Goal: Task Accomplishment & Management: Use online tool/utility

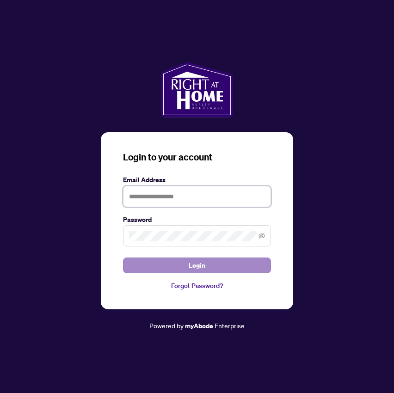
type input "**********"
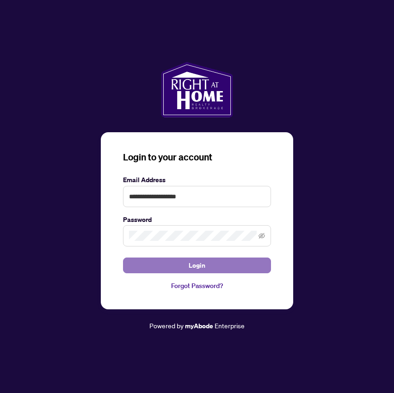
click at [197, 262] on span "Login" at bounding box center [196, 265] width 17 height 15
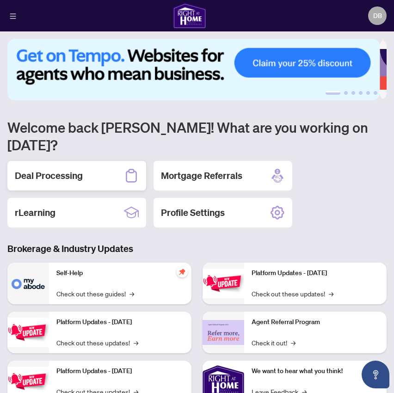
click at [58, 169] on h2 "Deal Processing" at bounding box center [49, 175] width 68 height 13
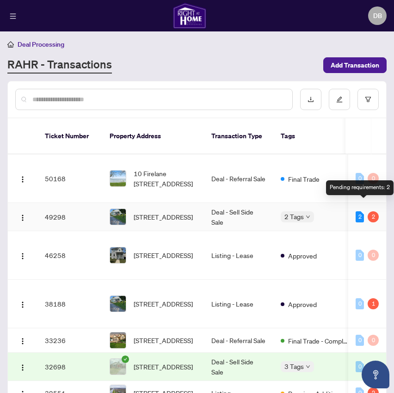
click at [367, 211] on div "2" at bounding box center [372, 216] width 11 height 11
click at [228, 106] on div at bounding box center [153, 99] width 277 height 21
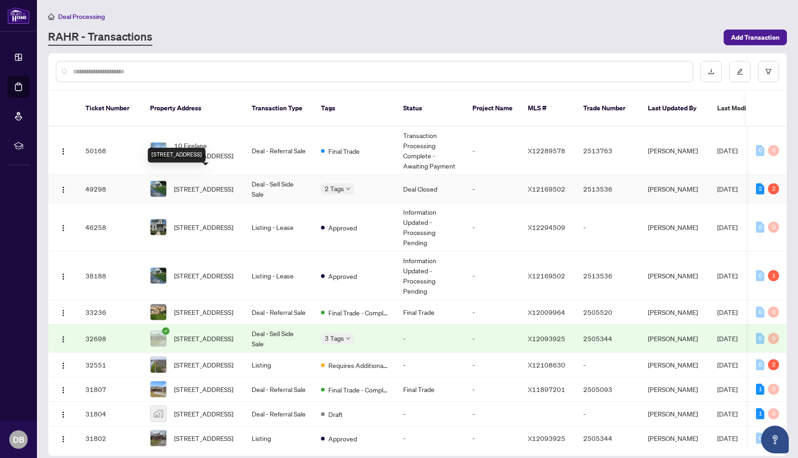
click at [179, 184] on span "[STREET_ADDRESS]" at bounding box center [203, 189] width 59 height 10
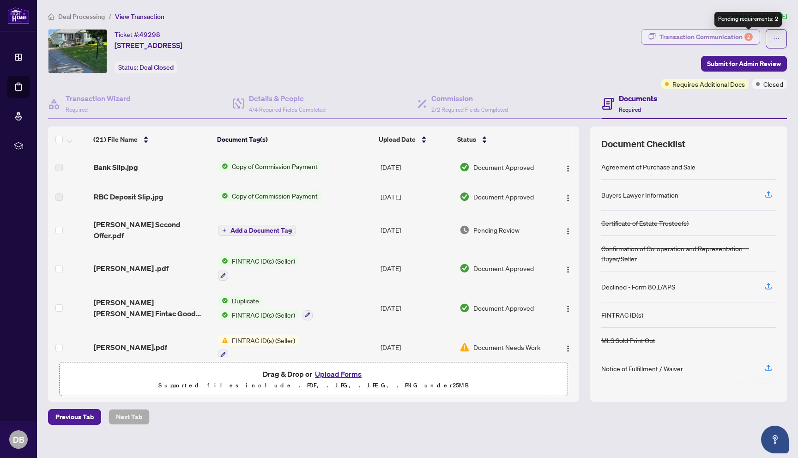
click at [393, 36] on div "2" at bounding box center [749, 37] width 8 height 8
